Goal: Task Accomplishment & Management: Complete application form

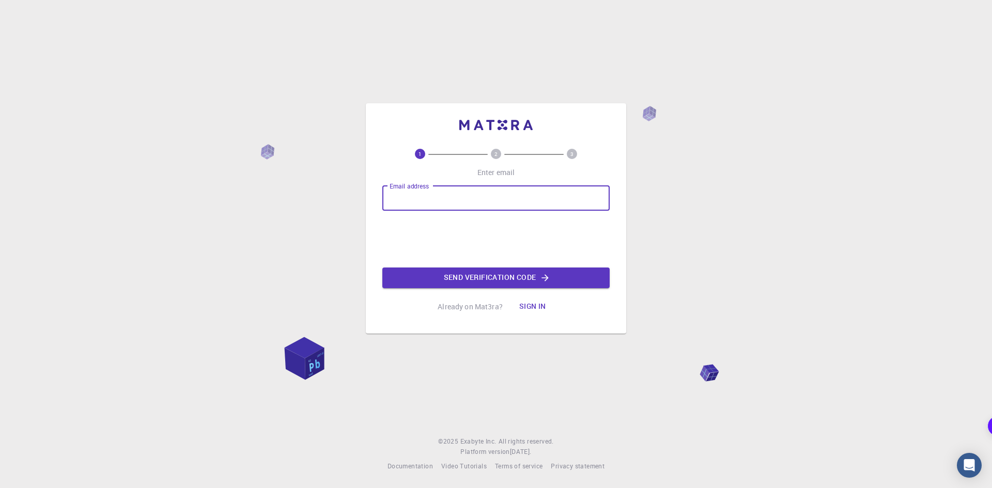
click at [503, 209] on input "Email address" at bounding box center [495, 198] width 227 height 25
type input "[EMAIL_ADDRESS][DOMAIN_NAME]"
click at [499, 280] on button "Send verification code" at bounding box center [495, 278] width 227 height 21
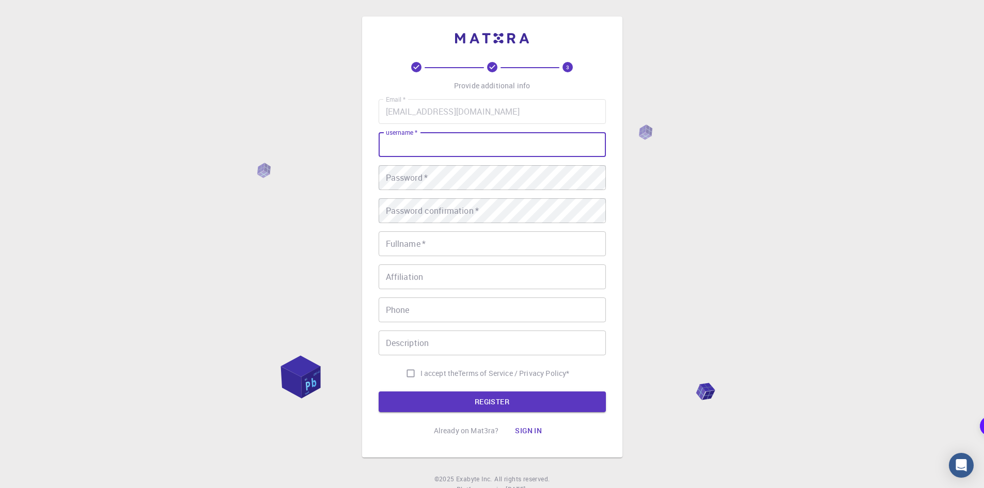
click at [529, 143] on input "username   *" at bounding box center [492, 144] width 227 height 25
type input "H"
type input "t"
type input "Tech_Devil_Hari"
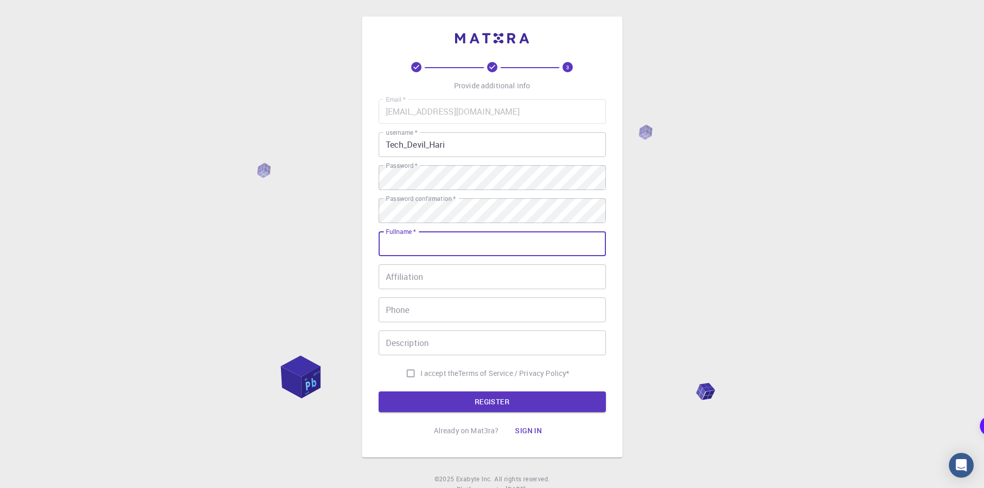
click at [526, 240] on input "Fullname   *" at bounding box center [492, 243] width 227 height 25
type input "[PERSON_NAME]"
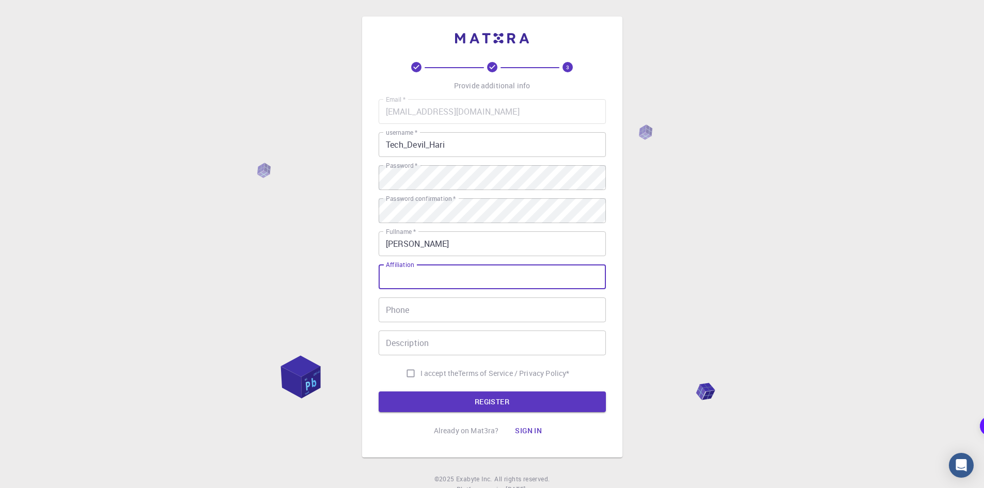
click at [409, 285] on input "Affiliation" at bounding box center [492, 277] width 227 height 25
type input "professional machine learning engineer"
click at [573, 311] on input "Phone" at bounding box center [492, 310] width 227 height 25
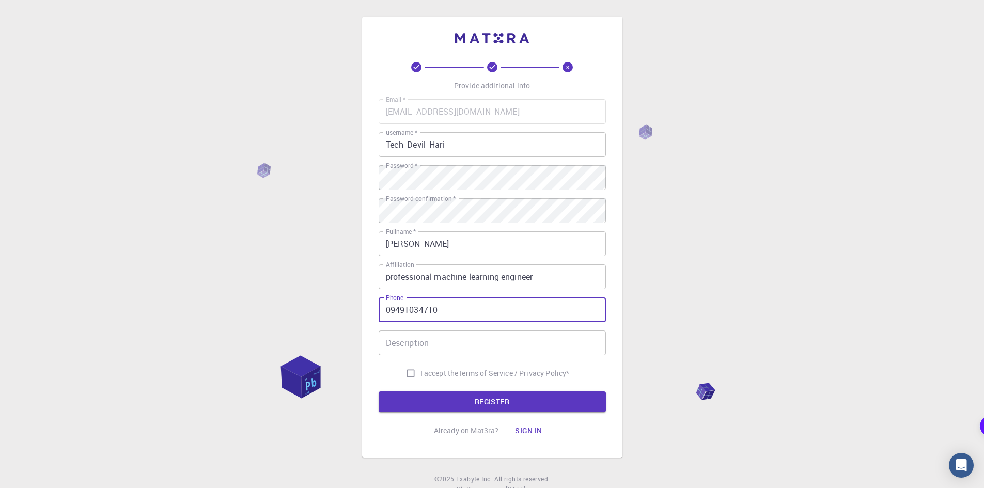
click at [391, 313] on input "09491034710" at bounding box center [492, 310] width 227 height 25
type input "9491034710"
click at [518, 352] on input "Description" at bounding box center [492, 343] width 227 height 25
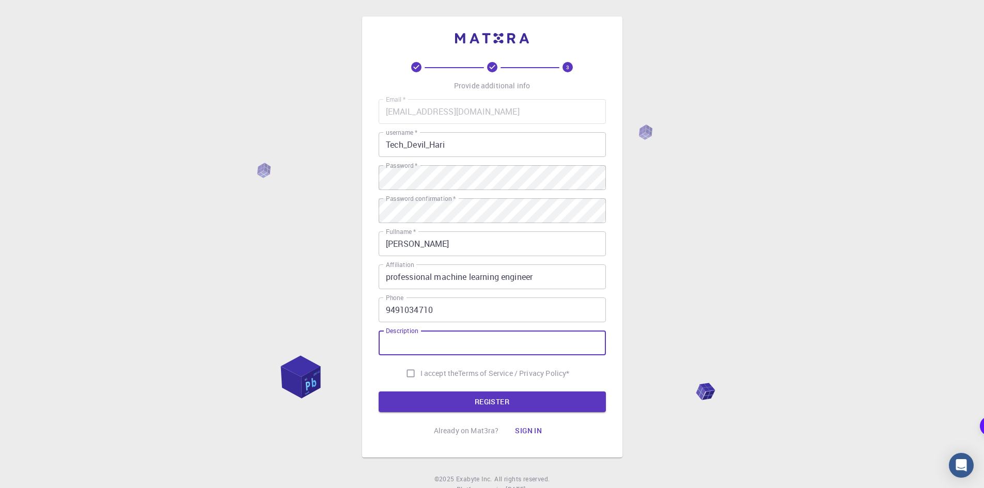
click at [411, 372] on input "I accept the Terms of Service / Privacy Policy *" at bounding box center [411, 374] width 20 height 20
checkbox input "true"
click at [427, 350] on input "Description" at bounding box center [492, 343] width 227 height 25
type input "i want to make the world better"
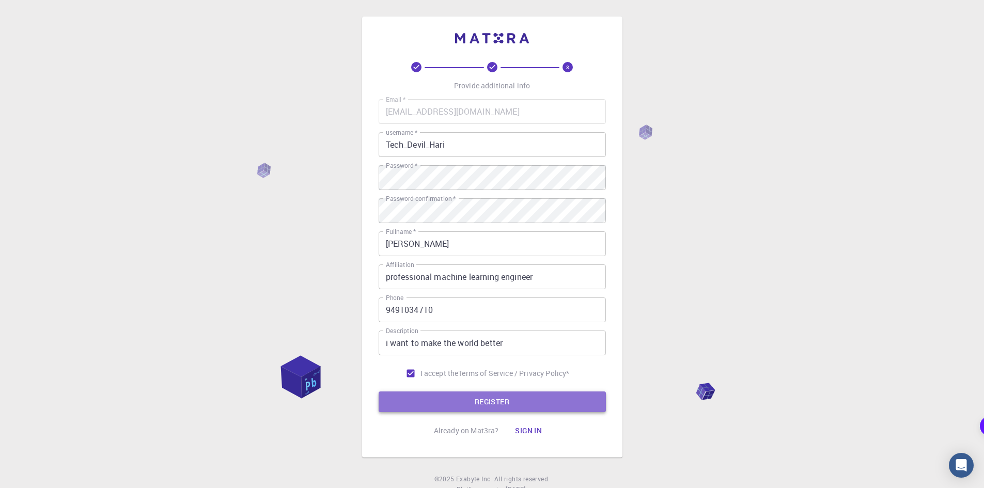
click at [531, 395] on button "REGISTER" at bounding box center [492, 402] width 227 height 21
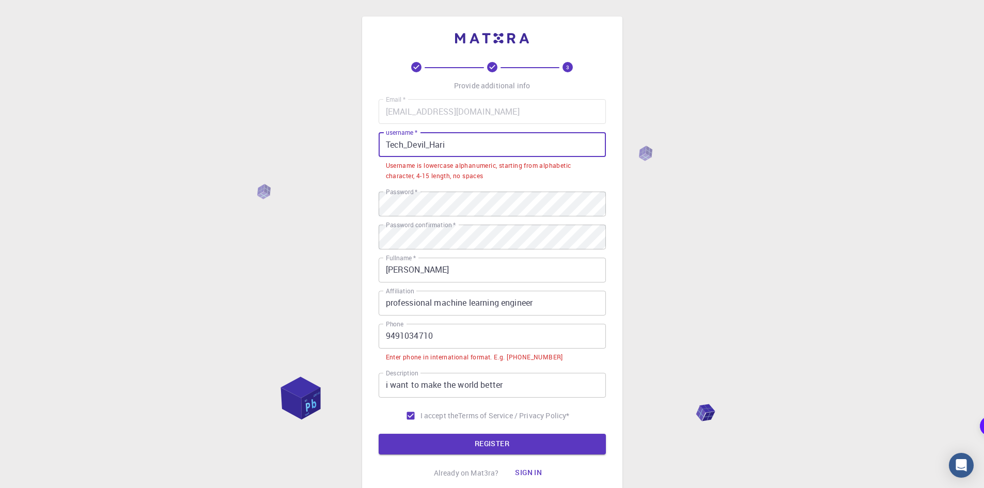
drag, startPoint x: 467, startPoint y: 136, endPoint x: 365, endPoint y: 148, distance: 103.0
click at [365, 148] on div "3 Provide additional info Email   * haricharantheja@gmail.com Email   * usernam…" at bounding box center [492, 259] width 260 height 484
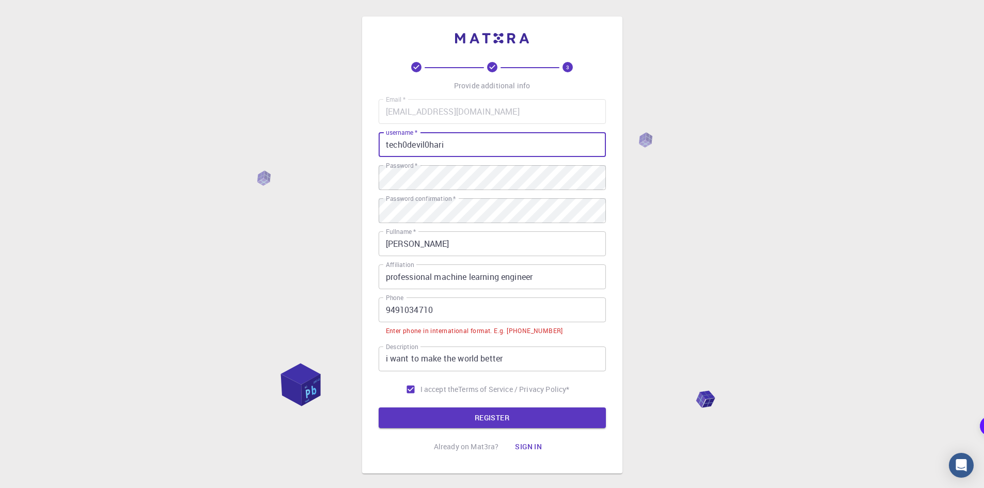
type input "tech0devil0hari"
drag, startPoint x: 383, startPoint y: 308, endPoint x: 394, endPoint y: 319, distance: 15.3
click at [383, 308] on input "9491034710" at bounding box center [492, 310] width 227 height 25
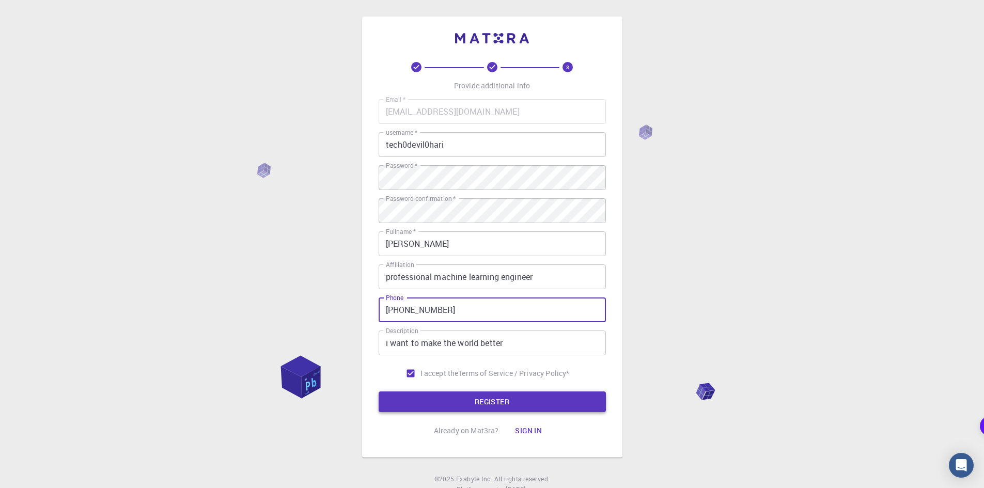
type input "+919491034710"
click at [425, 411] on button "REGISTER" at bounding box center [492, 402] width 227 height 21
click at [423, 412] on button "REGISTER" at bounding box center [492, 402] width 227 height 21
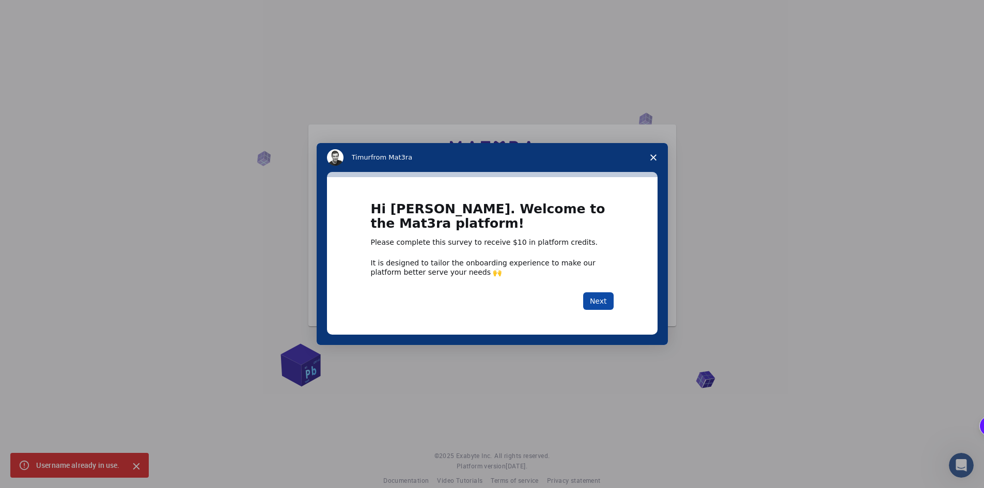
click at [602, 305] on button "Next" at bounding box center [598, 301] width 30 height 18
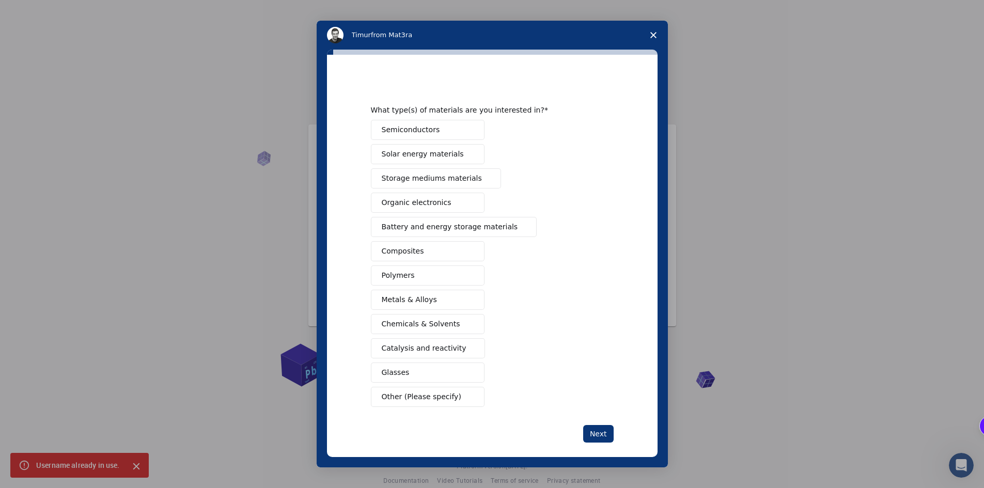
click at [426, 223] on span "Battery and energy storage materials" at bounding box center [450, 227] width 136 height 11
click at [415, 156] on span "Solar energy materials" at bounding box center [423, 154] width 82 height 11
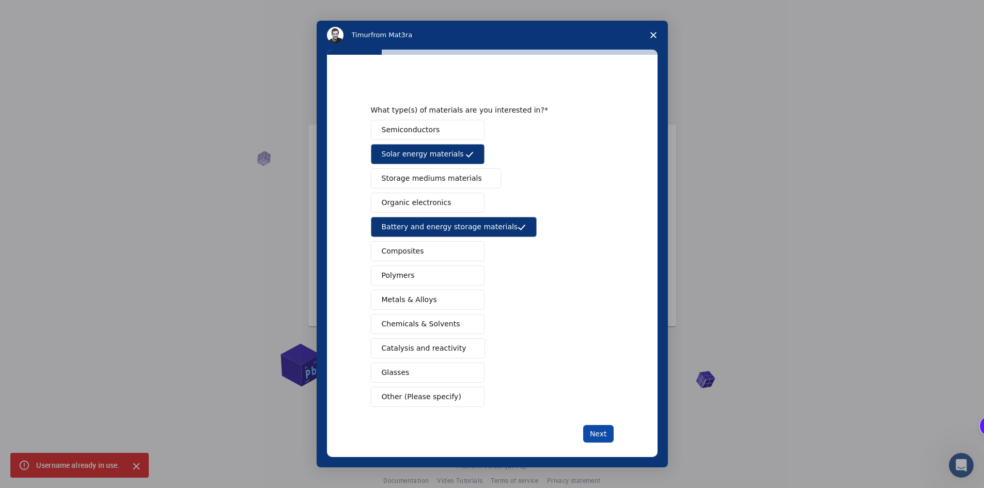
click at [594, 428] on button "Next" at bounding box center [598, 434] width 30 height 18
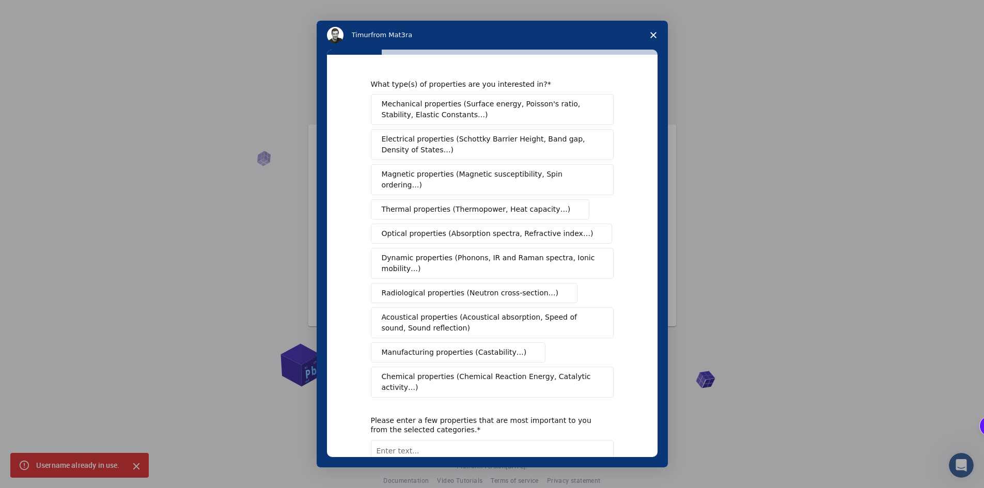
click at [452, 176] on span "Magnetic properties (Magnetic susceptibility, Spin ordering…)" at bounding box center [488, 180] width 213 height 22
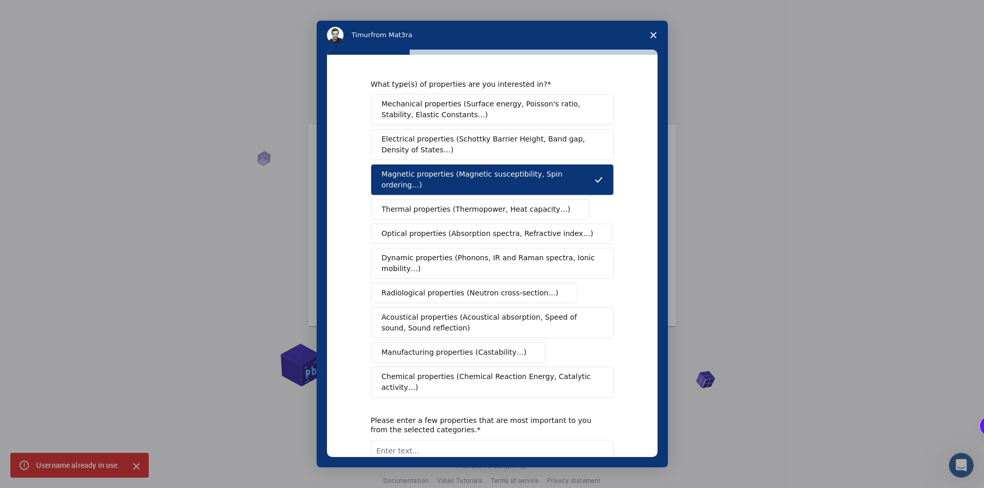
click at [468, 147] on span "Electrical properties (Schottky Barrier Height, Band gap, Density of States…)" at bounding box center [489, 145] width 215 height 22
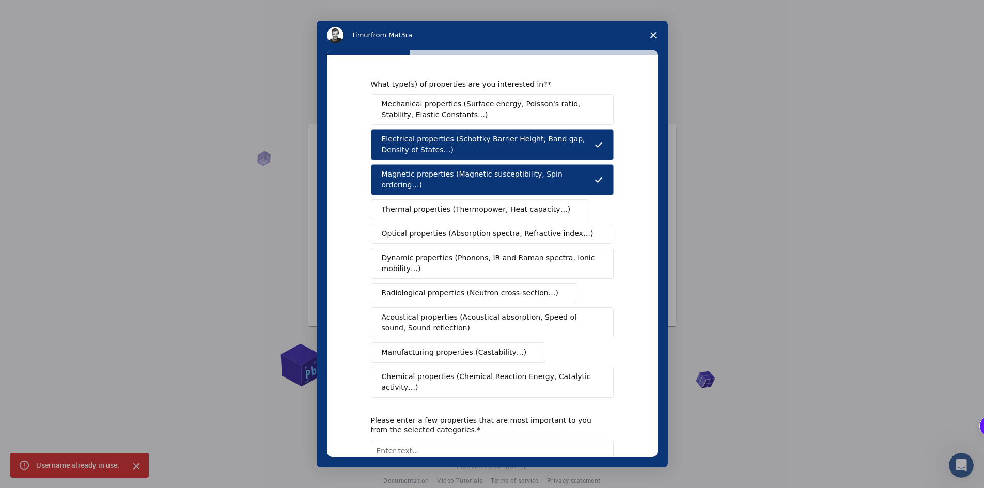
click at [467, 109] on span "Mechanical properties (Surface energy, Poisson's ratio, Stability, Elastic Cons…" at bounding box center [489, 110] width 215 height 22
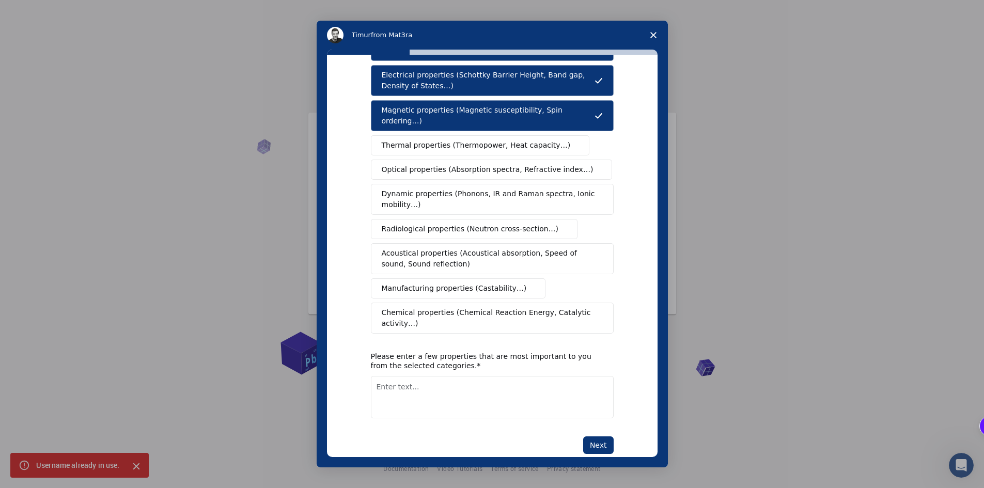
scroll to position [14, 0]
click at [514, 388] on textarea "Enter text..." at bounding box center [492, 397] width 243 height 42
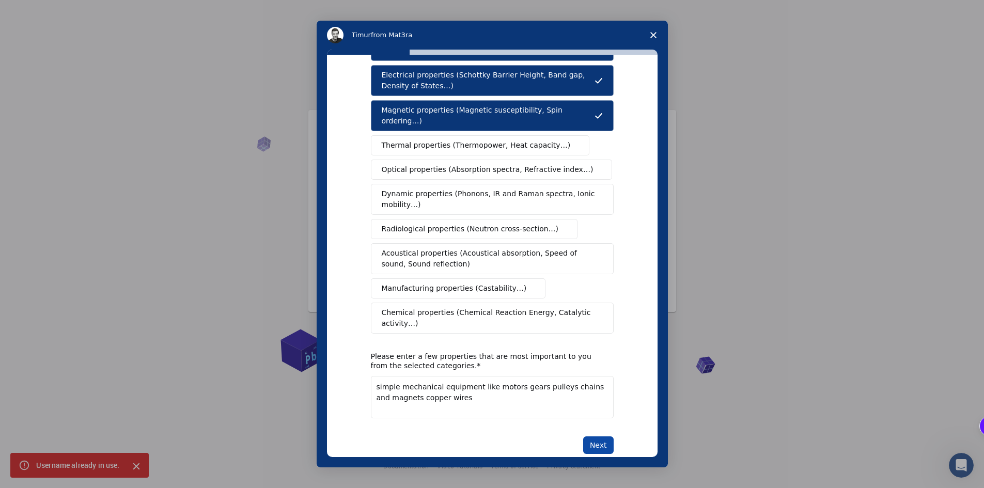
type textarea "simple mechanical equipment like motors gears pulleys chains and magnets copper…"
click at [589, 437] on button "Next" at bounding box center [598, 446] width 30 height 18
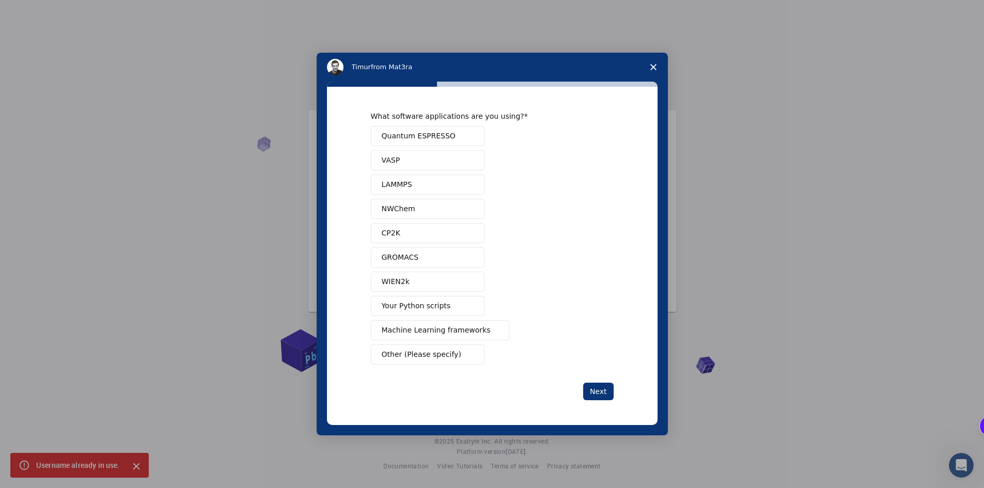
scroll to position [0, 0]
click at [449, 335] on span "Machine Learning frameworks" at bounding box center [436, 330] width 109 height 11
click at [594, 394] on button "Next" at bounding box center [598, 392] width 30 height 18
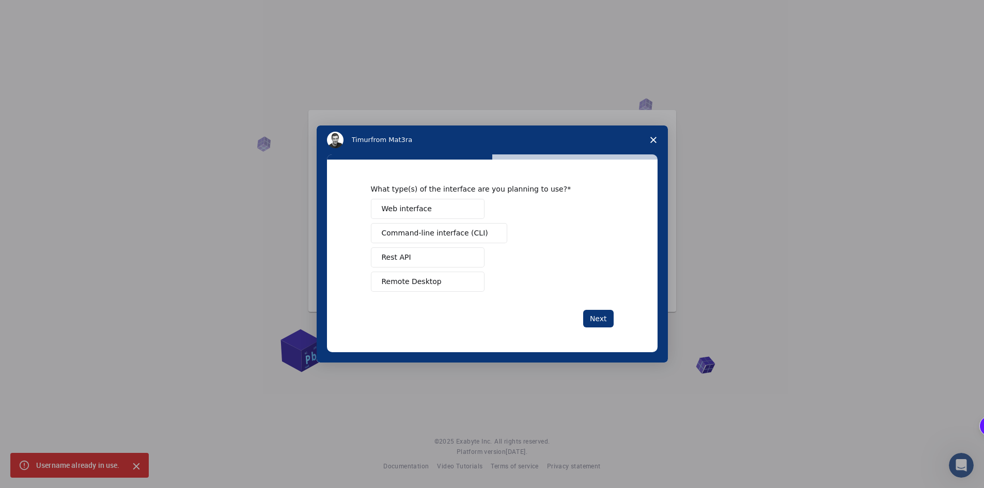
click at [394, 212] on span "Web interface" at bounding box center [407, 209] width 50 height 11
click at [599, 321] on button "Next" at bounding box center [598, 319] width 30 height 18
click at [389, 259] on span "Teach" at bounding box center [392, 257] width 21 height 11
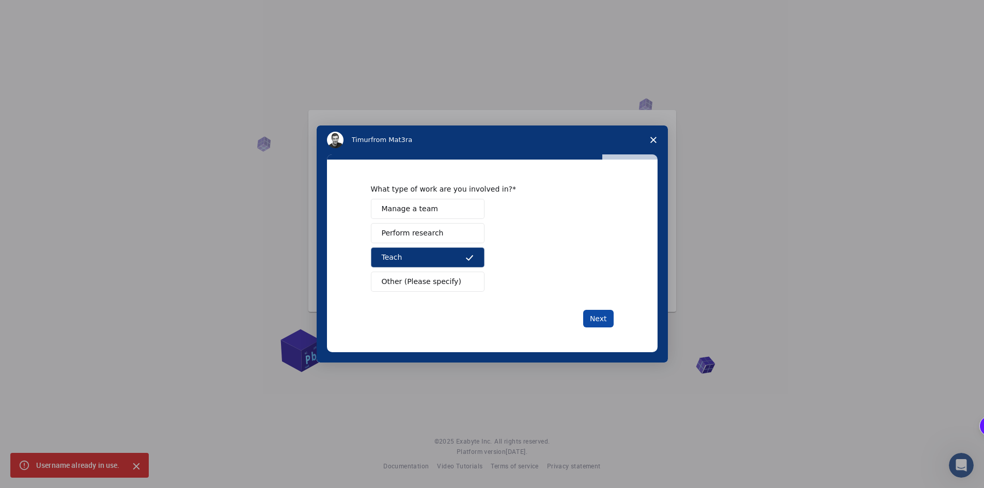
click at [599, 323] on button "Next" at bounding box center [598, 319] width 30 height 18
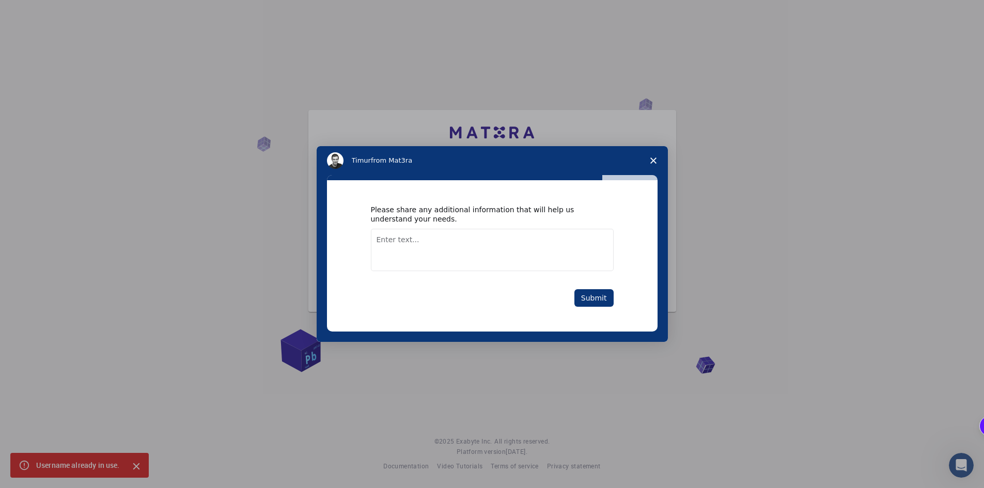
click at [474, 250] on textarea "Enter text..." at bounding box center [492, 250] width 243 height 42
type textarea "simple mechanical tools like motors chains magnets gears pulleys copper wire an…"
click at [604, 299] on button "Submit" at bounding box center [594, 298] width 39 height 18
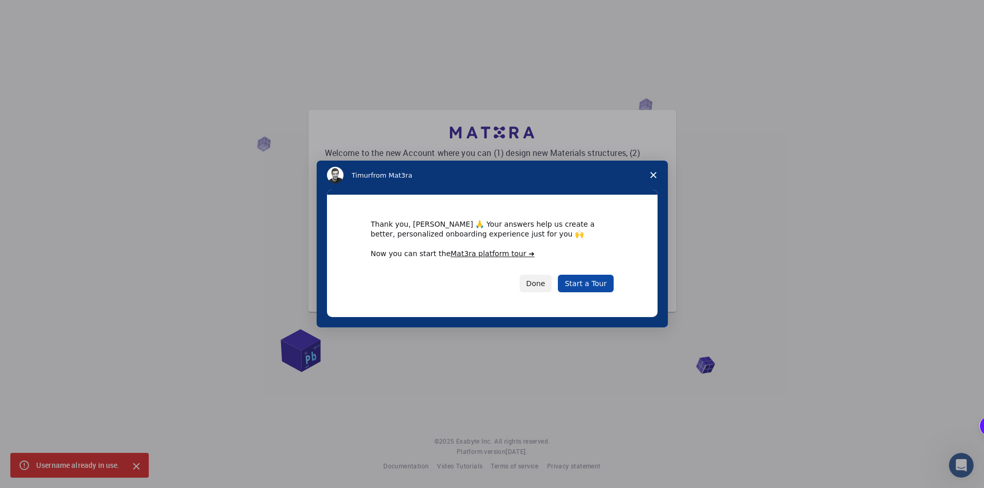
click at [579, 290] on link "Start a Tour" at bounding box center [585, 284] width 55 height 18
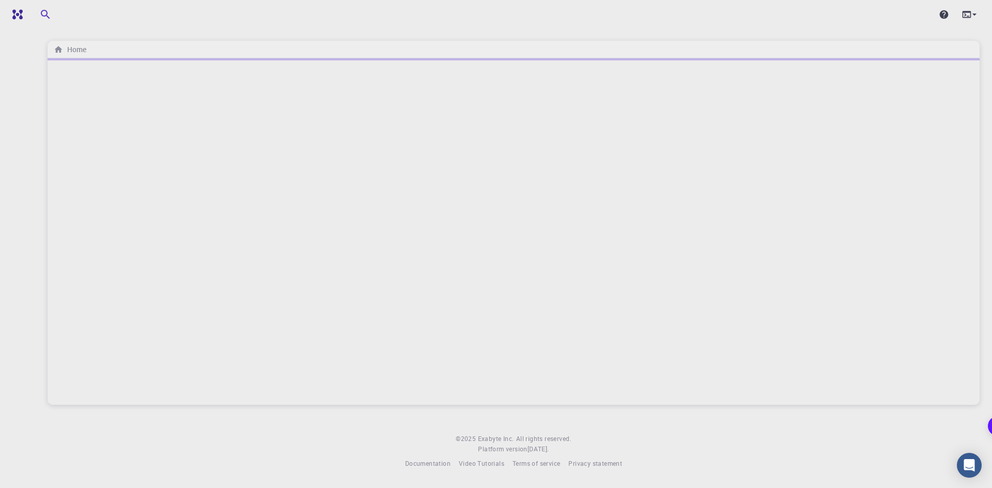
click at [326, 46] on div "Home" at bounding box center [514, 50] width 932 height 18
click at [283, 30] on div "Home © 2025 Exabyte Inc. All rights reserved. Platform version 2025.7.24 . Docu…" at bounding box center [513, 243] width 957 height 486
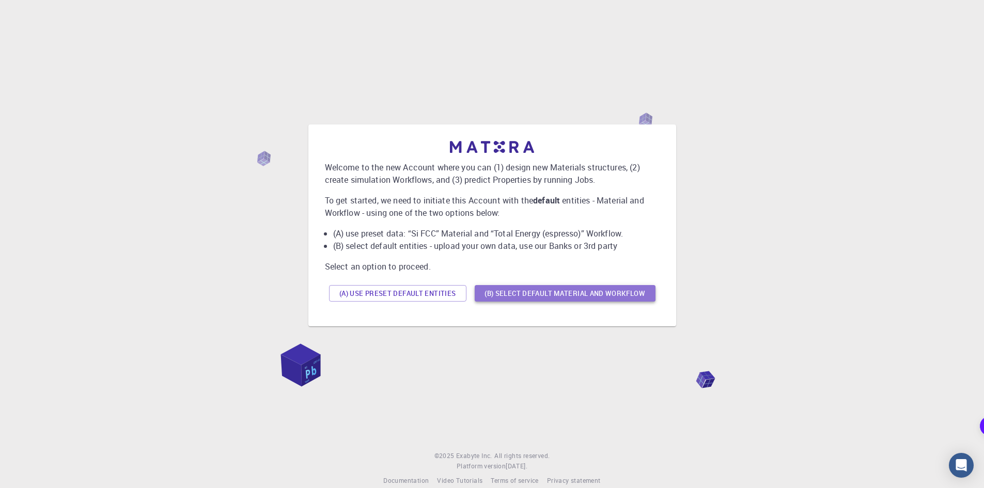
click at [538, 296] on button "(B) Select default material and workflow" at bounding box center [565, 293] width 181 height 17
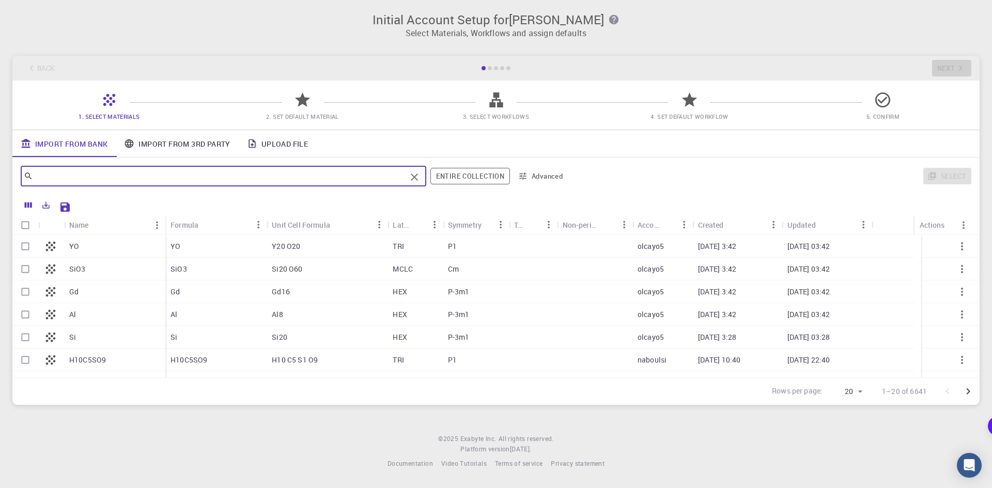
click at [342, 175] on input "text" at bounding box center [219, 176] width 373 height 14
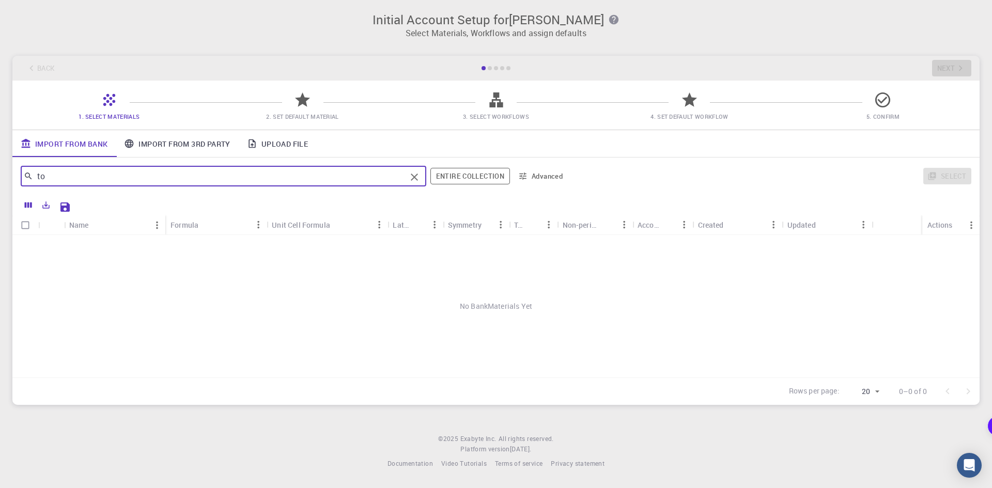
type input "t"
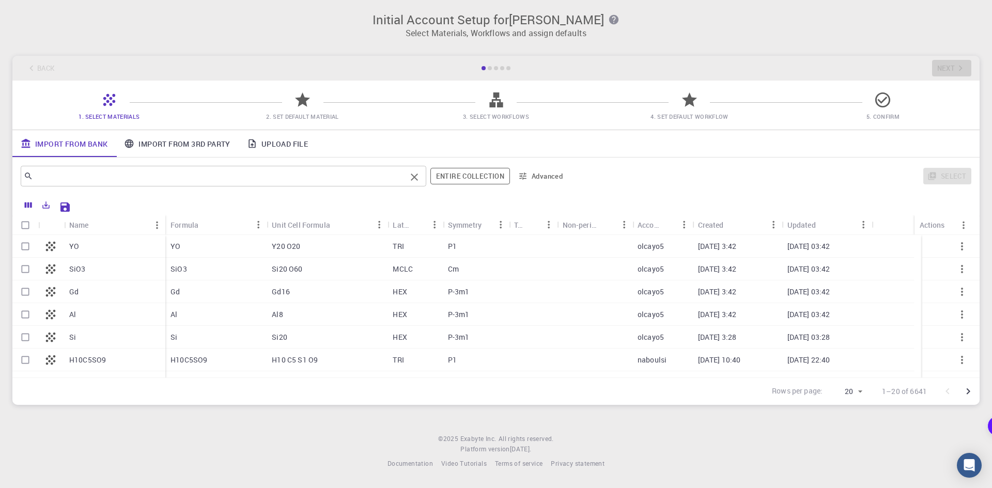
click at [378, 184] on div "​" at bounding box center [224, 176] width 406 height 21
click at [951, 178] on div "Select" at bounding box center [771, 176] width 399 height 25
click at [218, 253] on div "YO" at bounding box center [215, 246] width 101 height 23
checkbox input "true"
